Goal: Task Accomplishment & Management: Use online tool/utility

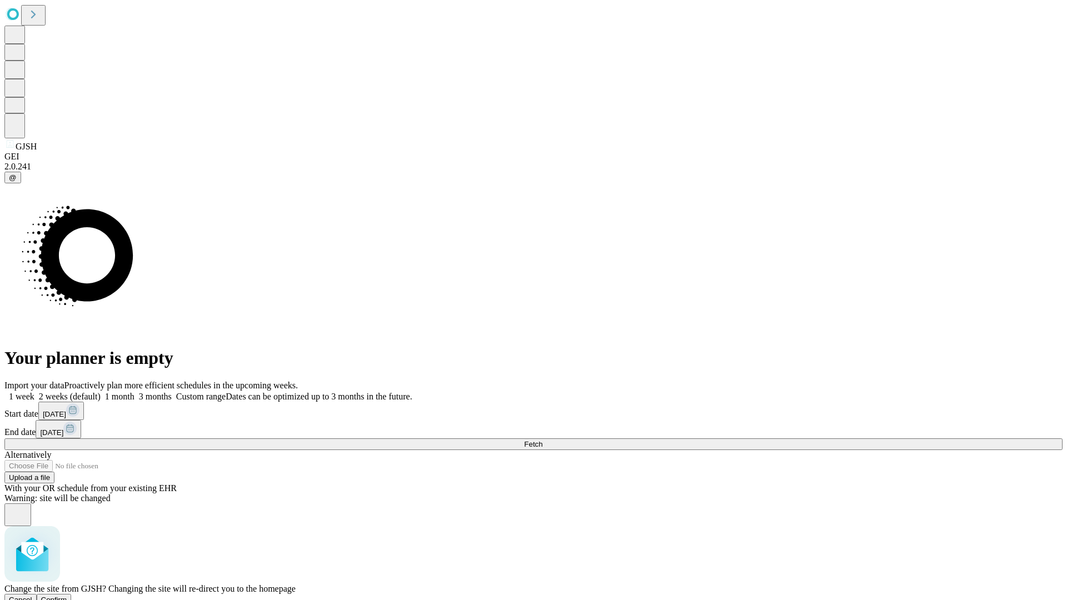
click at [67, 596] on span "Confirm" at bounding box center [54, 600] width 26 height 8
click at [34, 392] on label "1 week" at bounding box center [19, 396] width 30 height 9
click at [542, 440] on span "Fetch" at bounding box center [533, 444] width 18 height 8
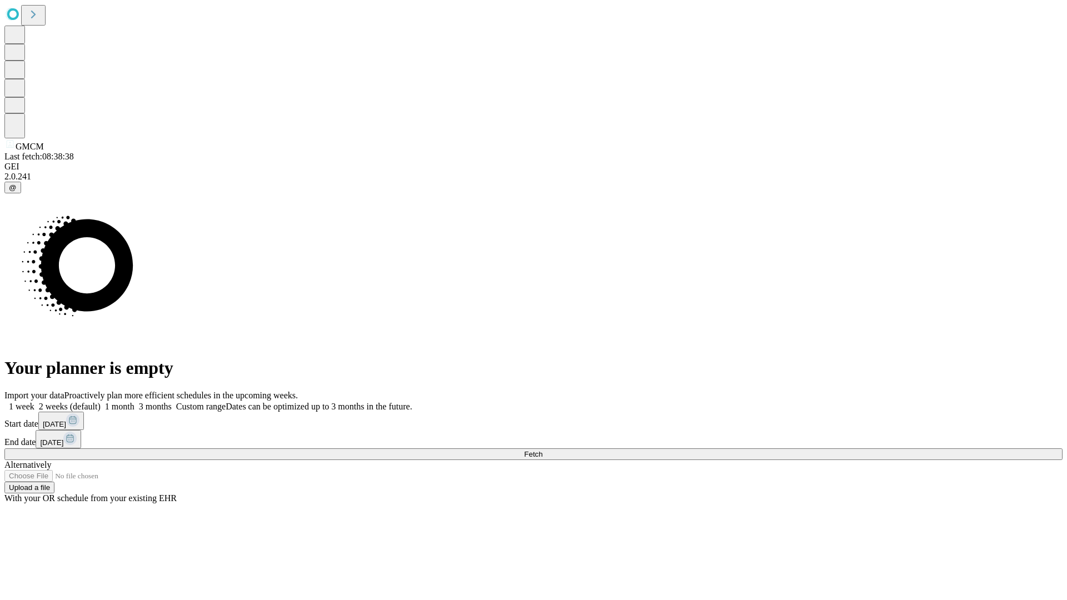
click at [34, 402] on label "1 week" at bounding box center [19, 406] width 30 height 9
click at [542, 450] on span "Fetch" at bounding box center [533, 454] width 18 height 8
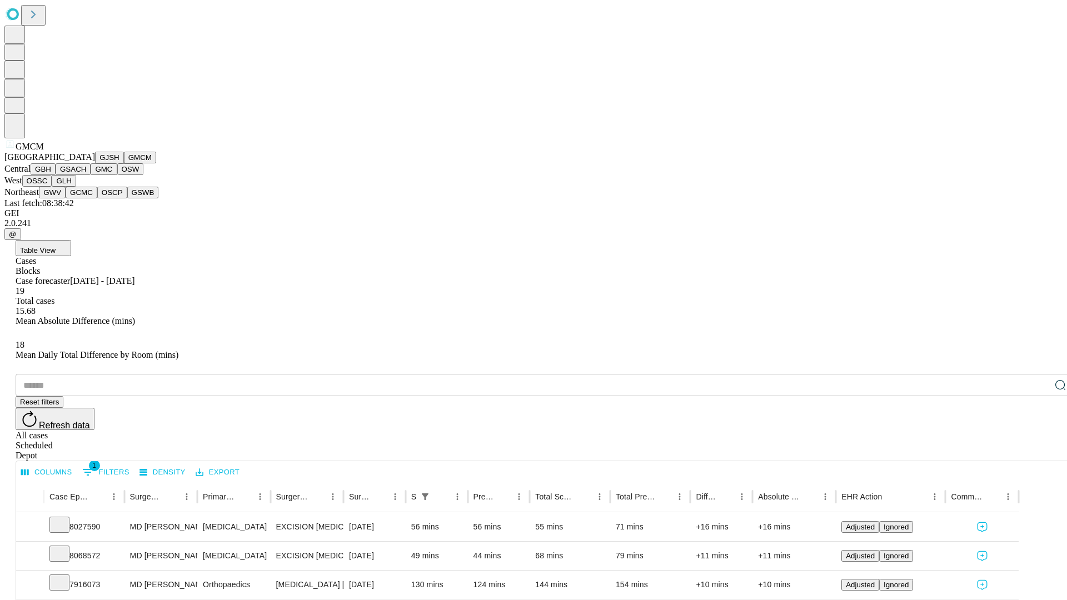
click at [56, 175] on button "GBH" at bounding box center [43, 169] width 25 height 12
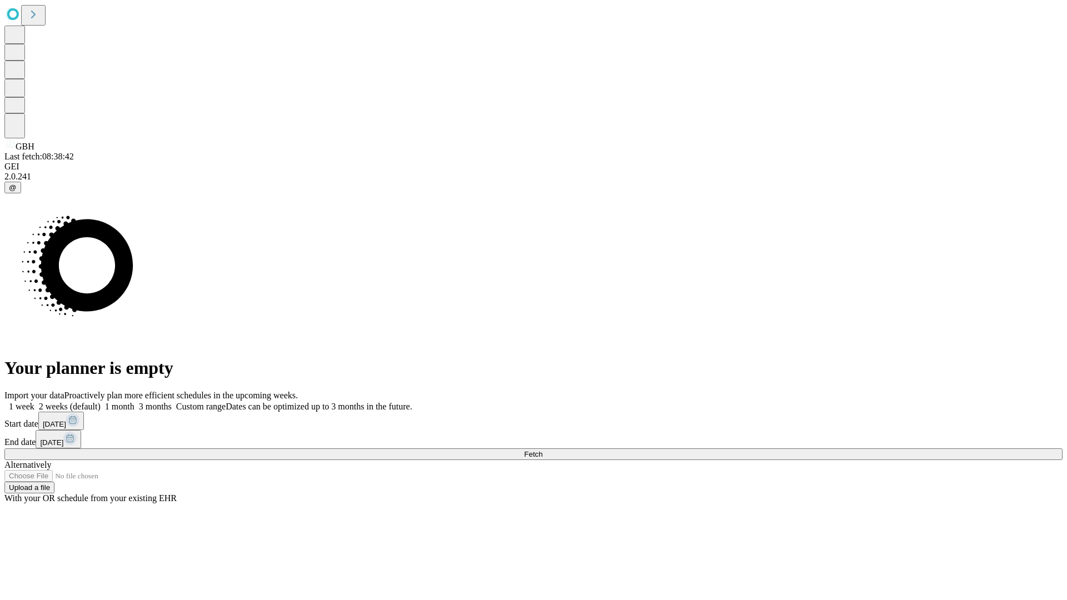
click at [34, 402] on label "1 week" at bounding box center [19, 406] width 30 height 9
click at [542, 450] on span "Fetch" at bounding box center [533, 454] width 18 height 8
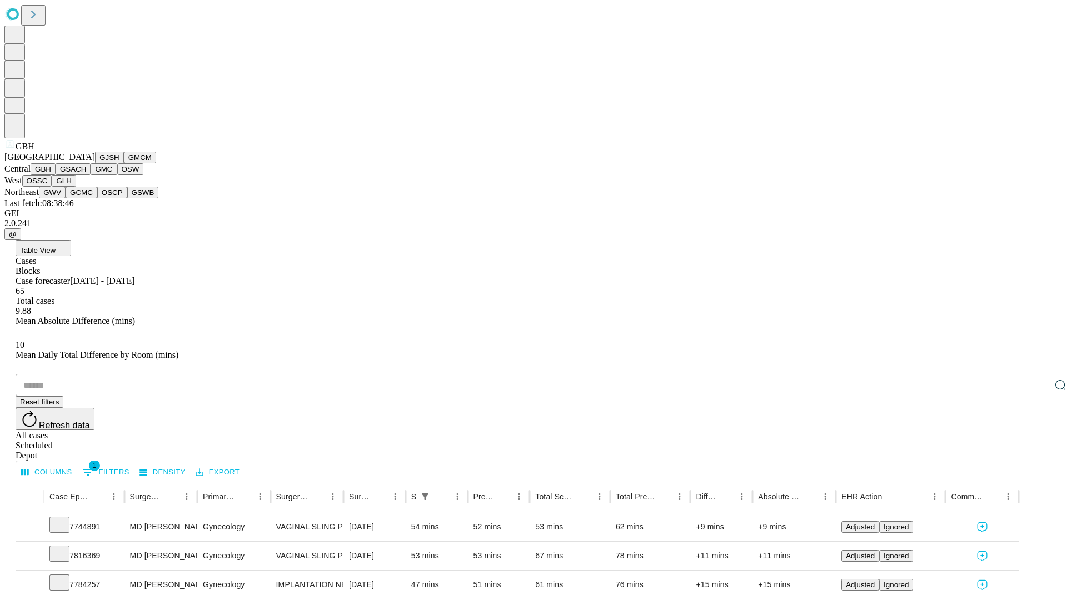
click at [86, 175] on button "GSACH" at bounding box center [73, 169] width 35 height 12
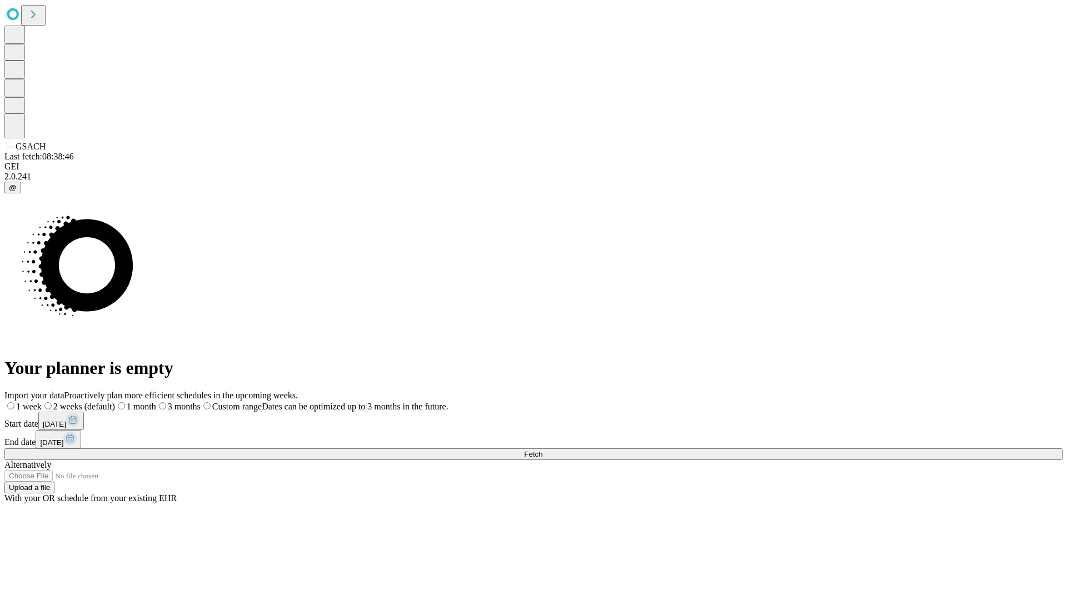
click at [42, 402] on label "1 week" at bounding box center [22, 406] width 37 height 9
click at [542, 450] on span "Fetch" at bounding box center [533, 454] width 18 height 8
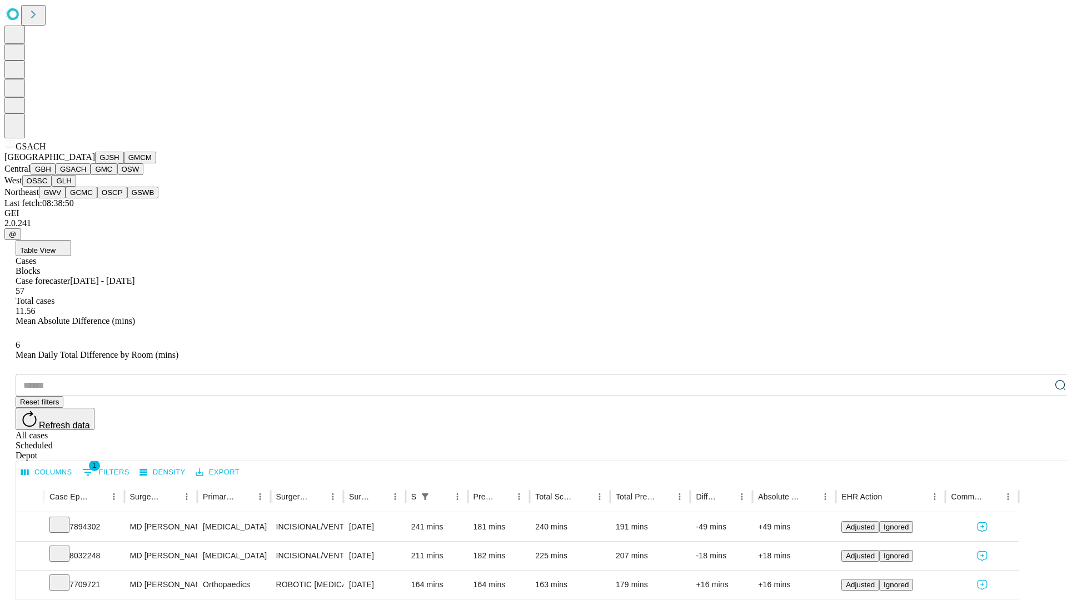
click at [91, 175] on button "GMC" at bounding box center [104, 169] width 26 height 12
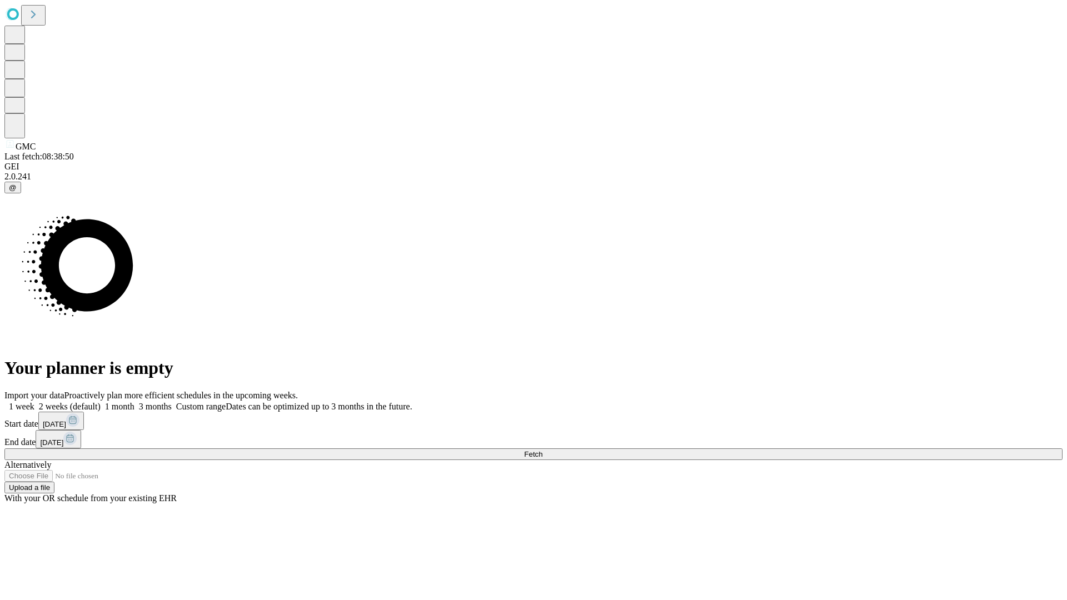
click at [542, 450] on span "Fetch" at bounding box center [533, 454] width 18 height 8
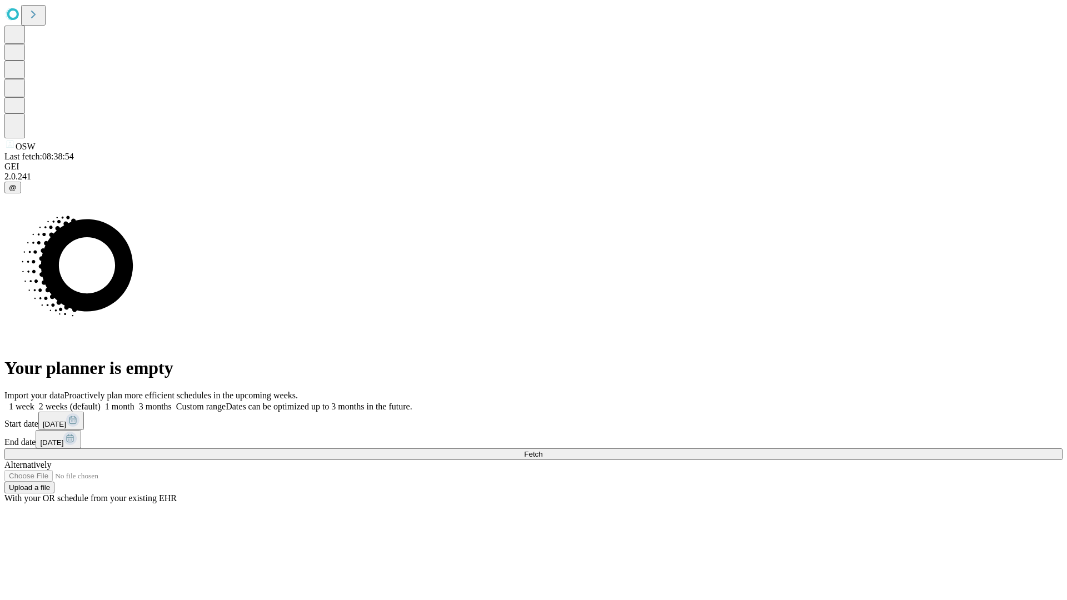
click at [542, 450] on span "Fetch" at bounding box center [533, 454] width 18 height 8
click at [34, 402] on label "1 week" at bounding box center [19, 406] width 30 height 9
click at [542, 450] on span "Fetch" at bounding box center [533, 454] width 18 height 8
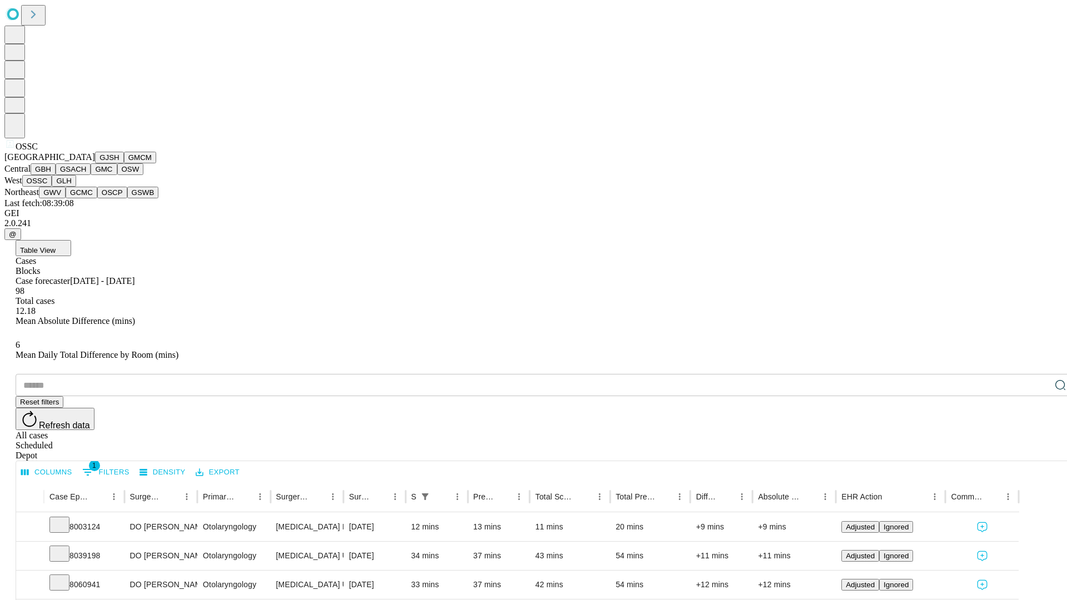
click at [76, 187] on button "GLH" at bounding box center [64, 181] width 24 height 12
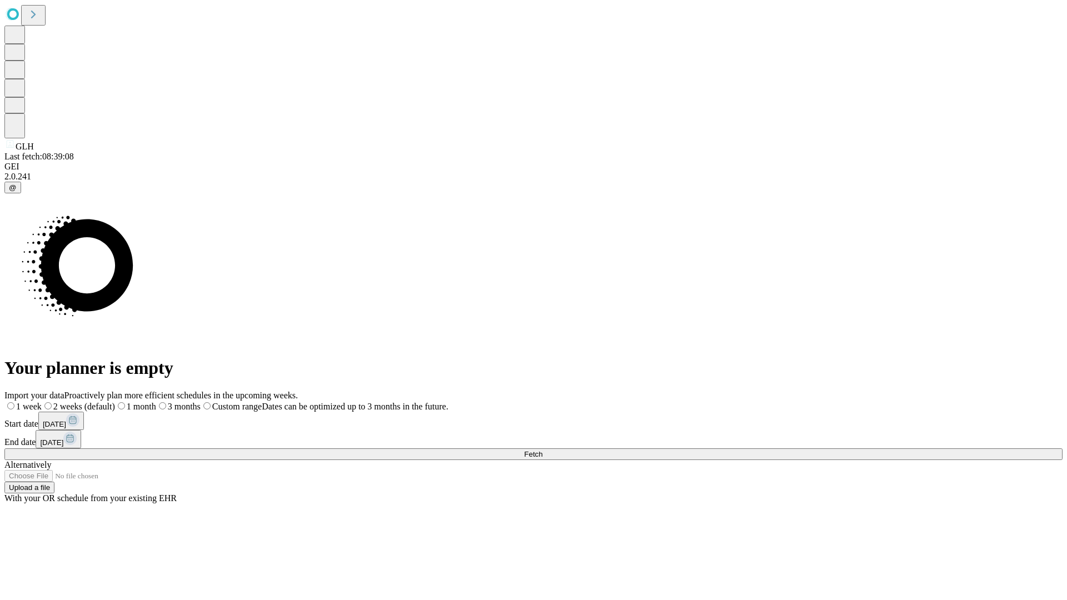
click at [42, 402] on label "1 week" at bounding box center [22, 406] width 37 height 9
click at [542, 450] on span "Fetch" at bounding box center [533, 454] width 18 height 8
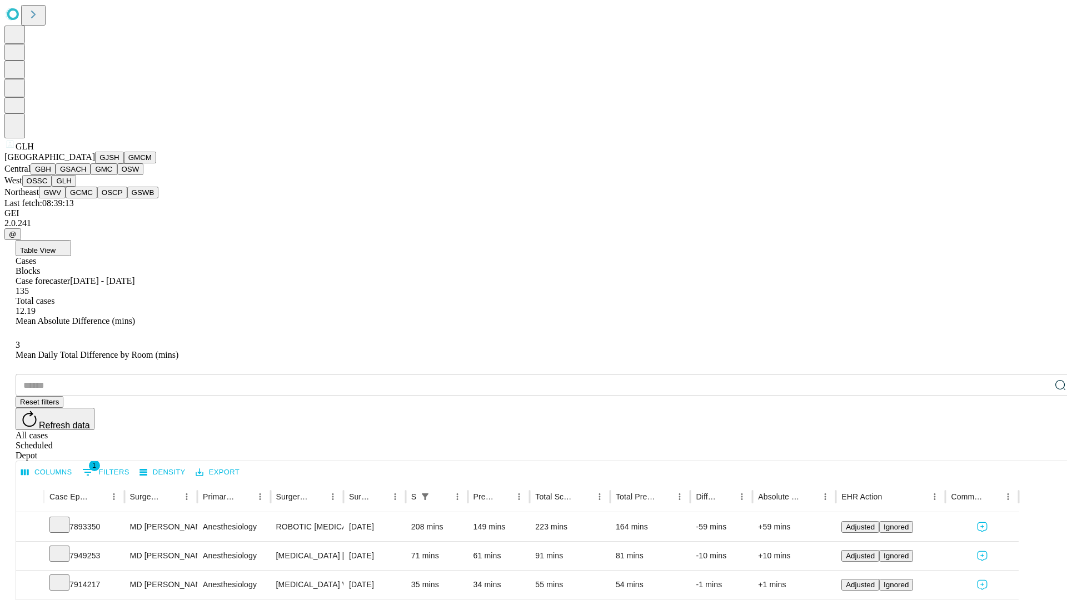
click at [66, 198] on button "GWV" at bounding box center [52, 193] width 27 height 12
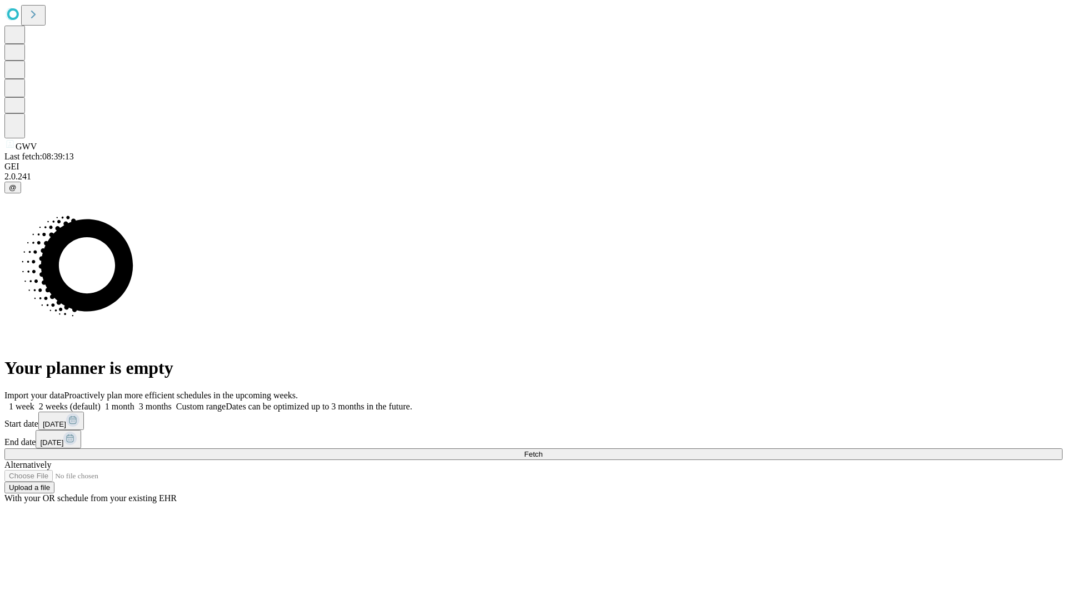
click at [542, 450] on span "Fetch" at bounding box center [533, 454] width 18 height 8
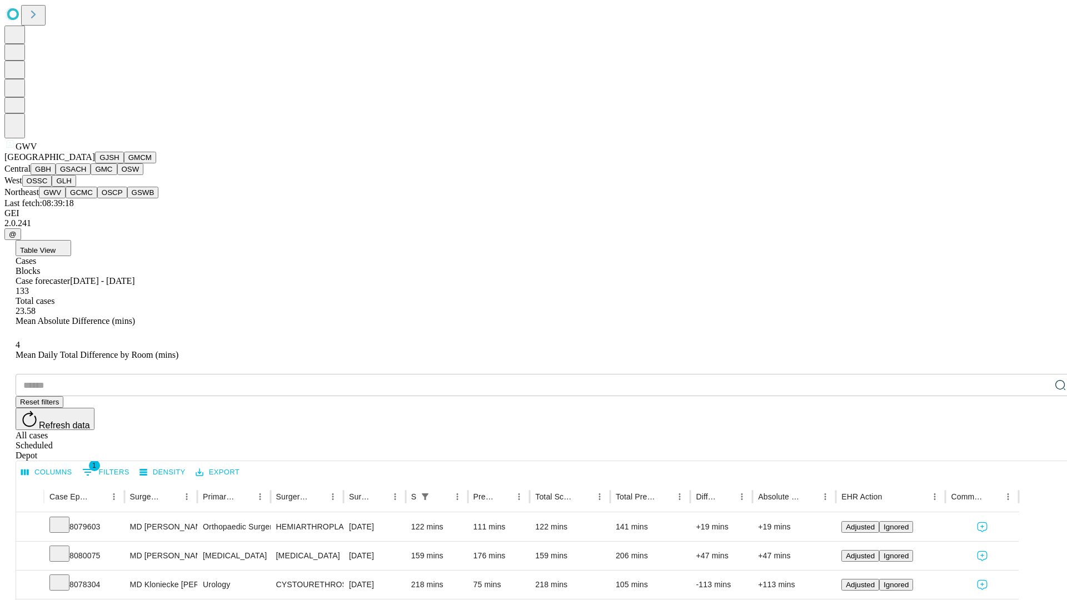
click at [86, 198] on button "GCMC" at bounding box center [82, 193] width 32 height 12
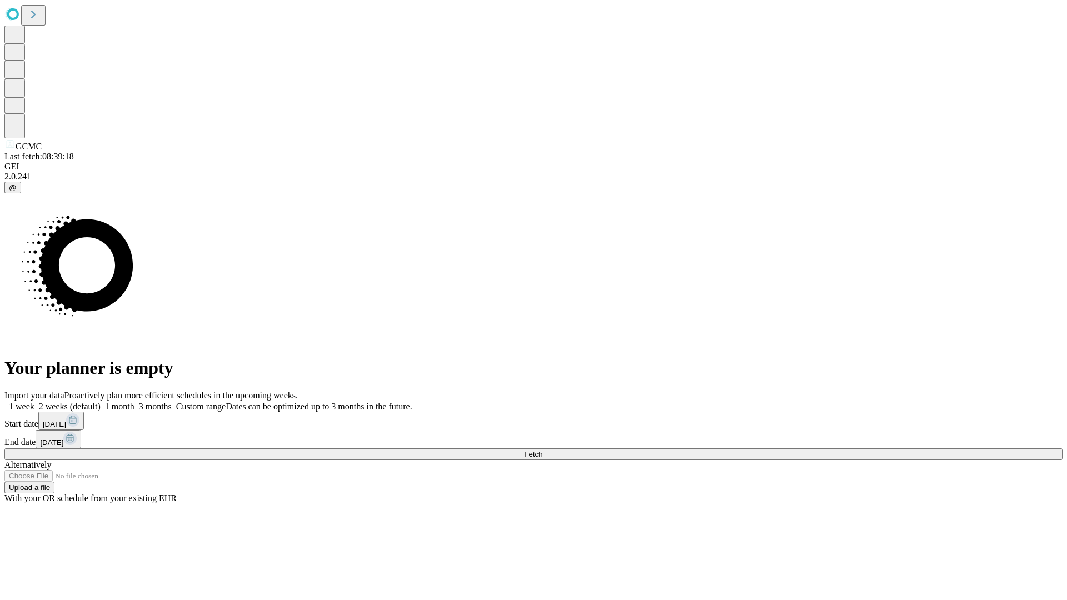
click at [34, 402] on label "1 week" at bounding box center [19, 406] width 30 height 9
click at [542, 450] on span "Fetch" at bounding box center [533, 454] width 18 height 8
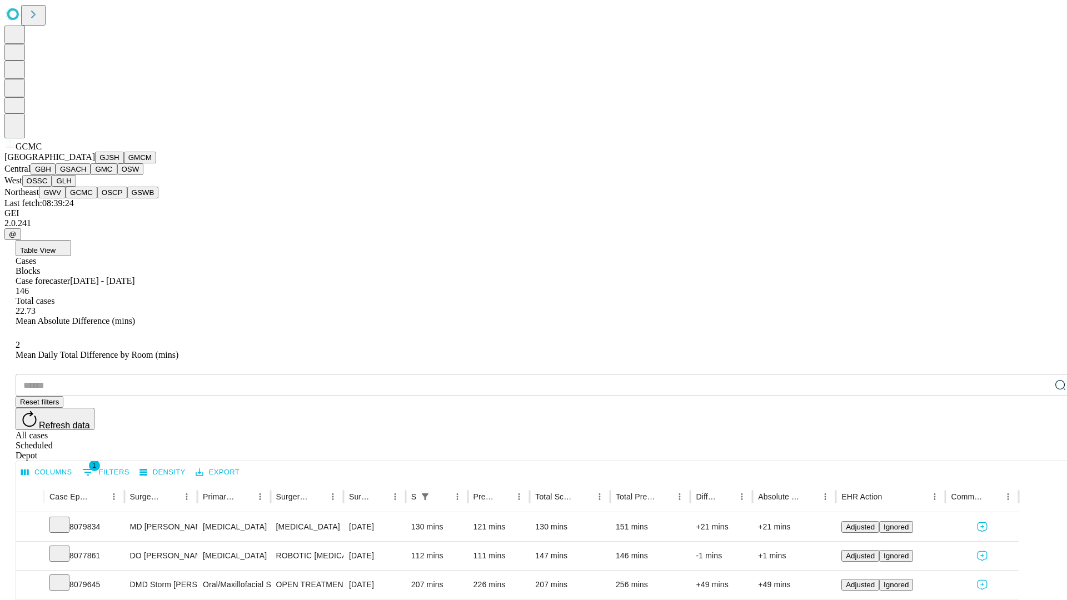
click at [97, 198] on button "OSCP" at bounding box center [112, 193] width 30 height 12
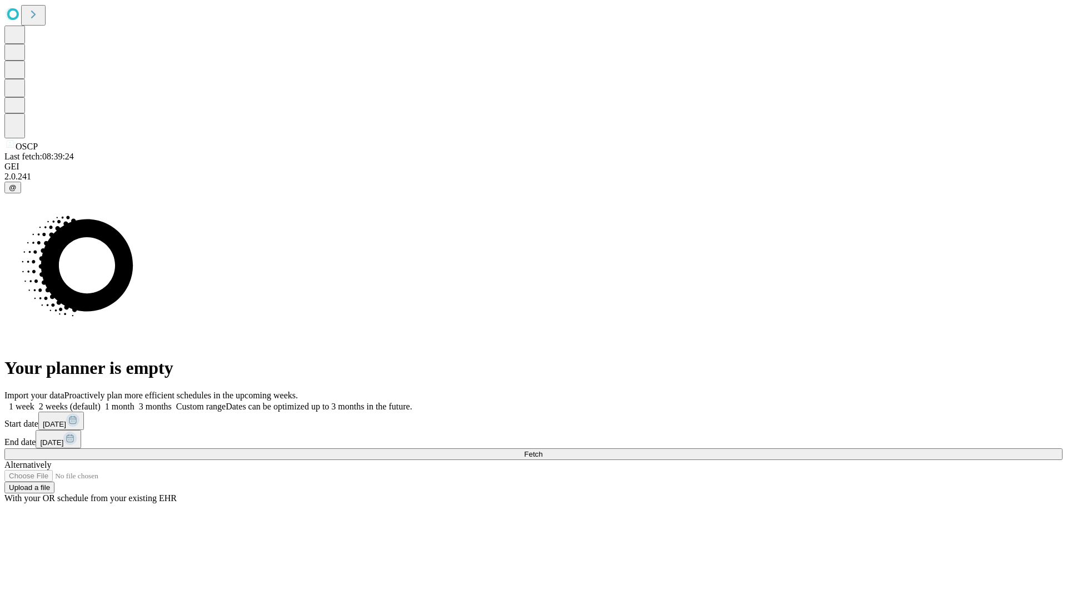
click at [542, 450] on span "Fetch" at bounding box center [533, 454] width 18 height 8
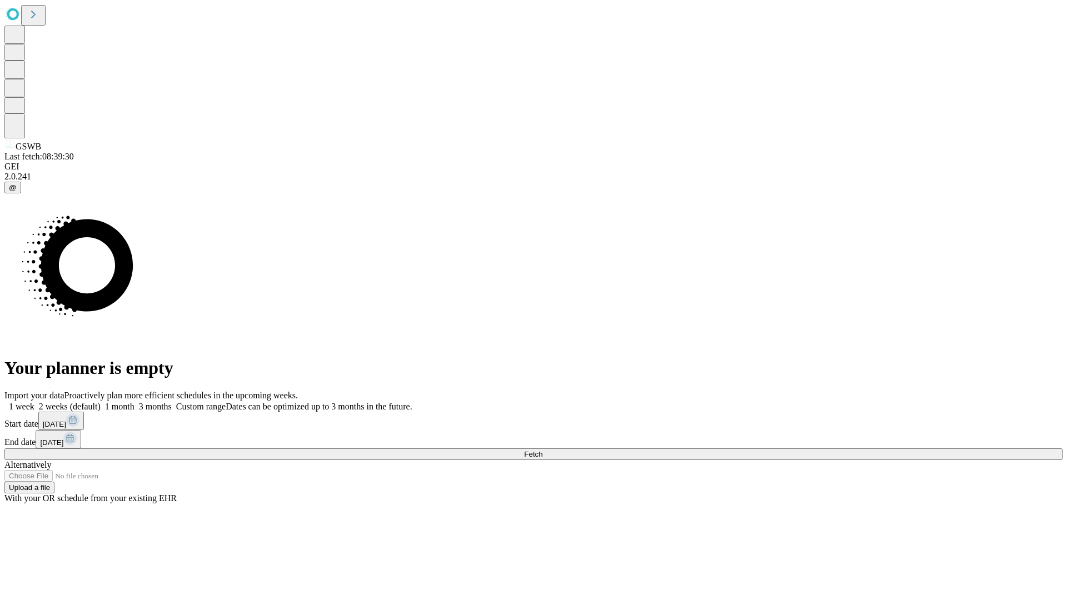
click at [34, 402] on label "1 week" at bounding box center [19, 406] width 30 height 9
click at [542, 450] on span "Fetch" at bounding box center [533, 454] width 18 height 8
